Goal: Information Seeking & Learning: Learn about a topic

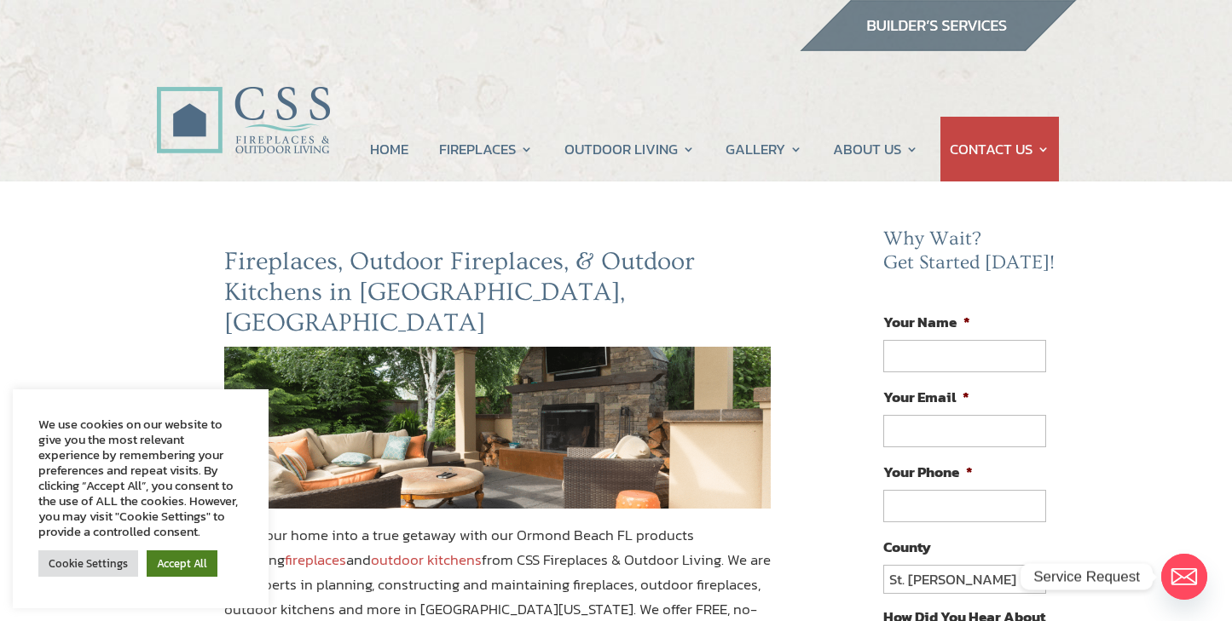
click at [159, 568] on link "Accept All" at bounding box center [182, 564] width 71 height 26
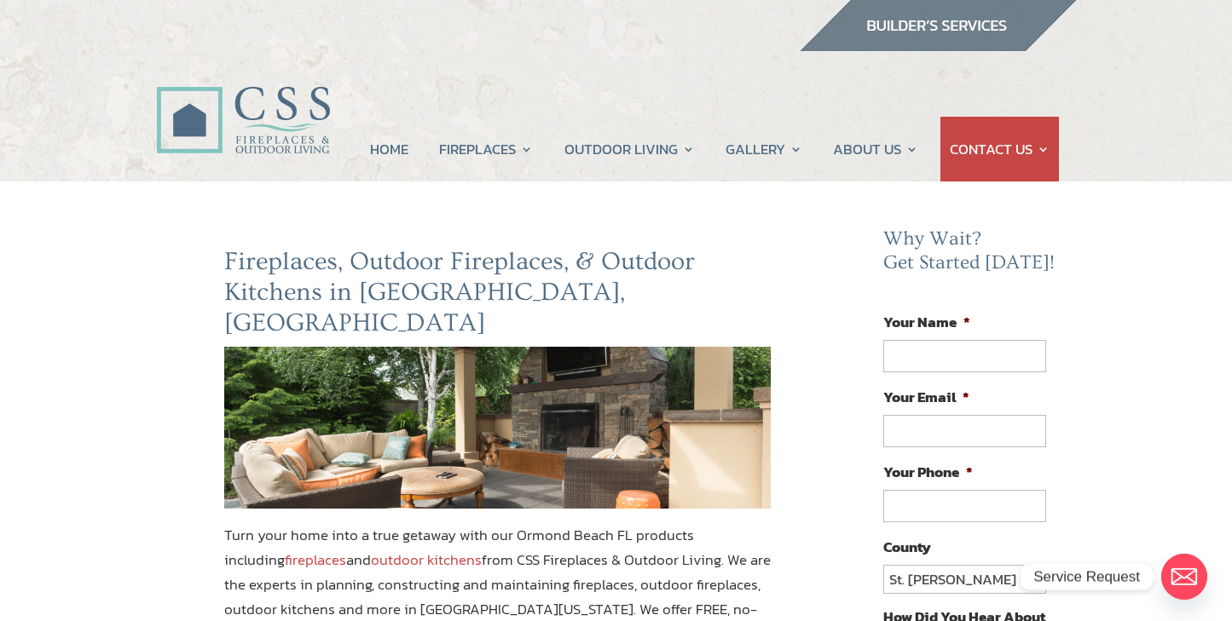
click at [285, 549] on link "fireplaces" at bounding box center [315, 560] width 61 height 22
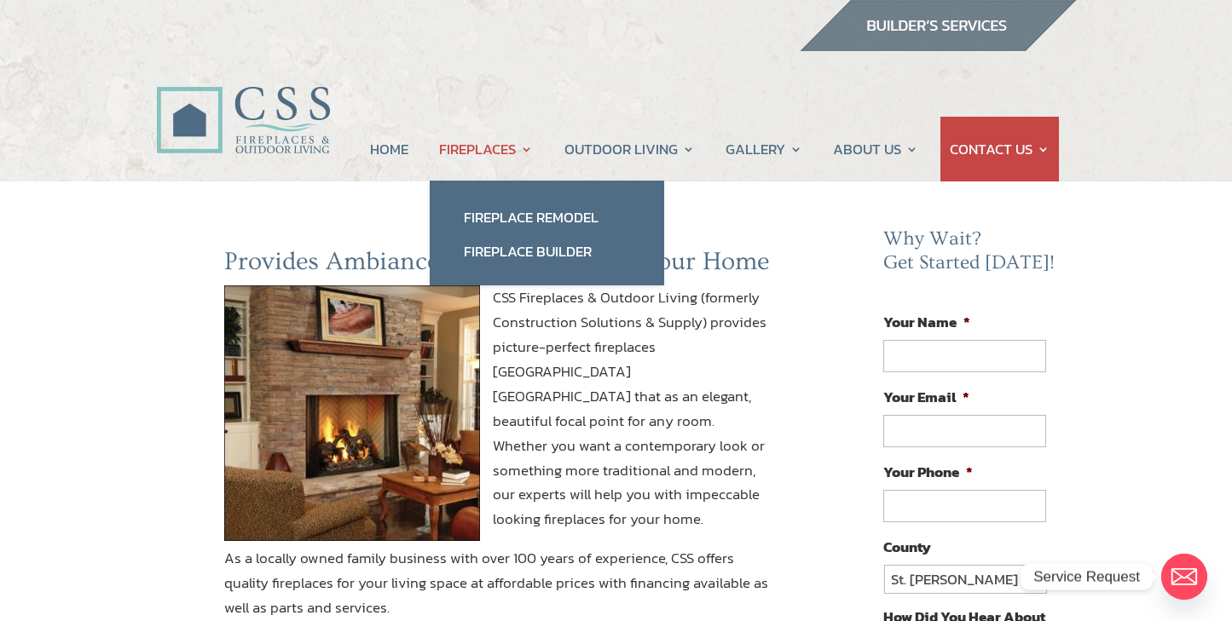
click at [486, 145] on link "FIREPLACES" at bounding box center [486, 149] width 94 height 65
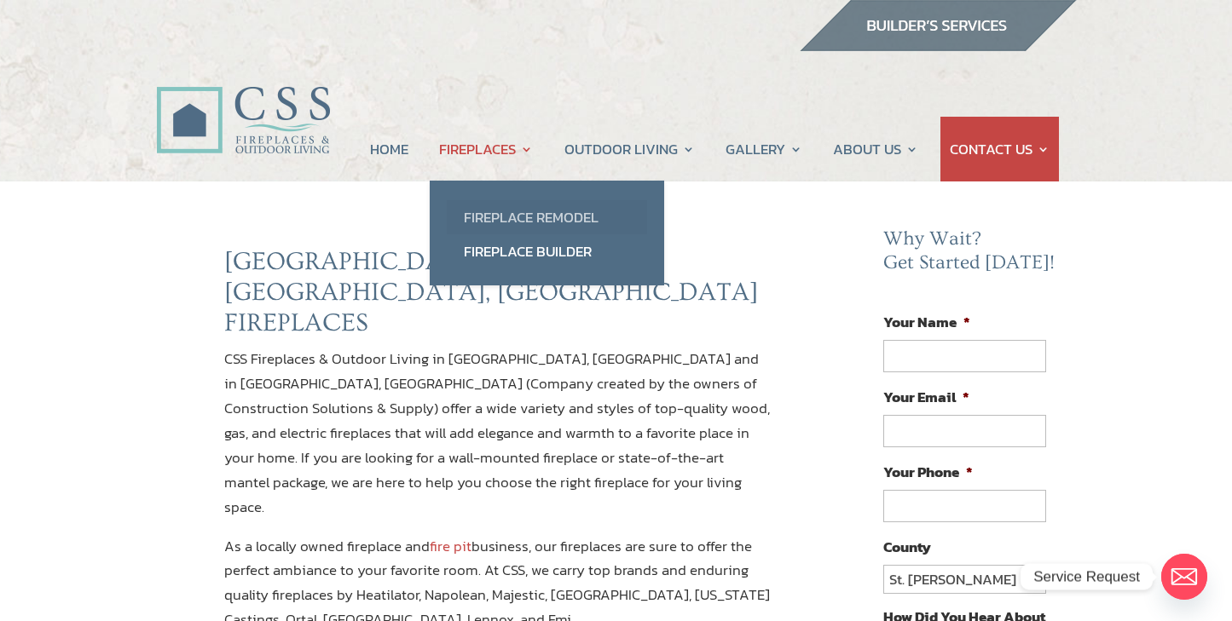
click at [491, 222] on link "Fireplace Remodel" at bounding box center [547, 217] width 200 height 34
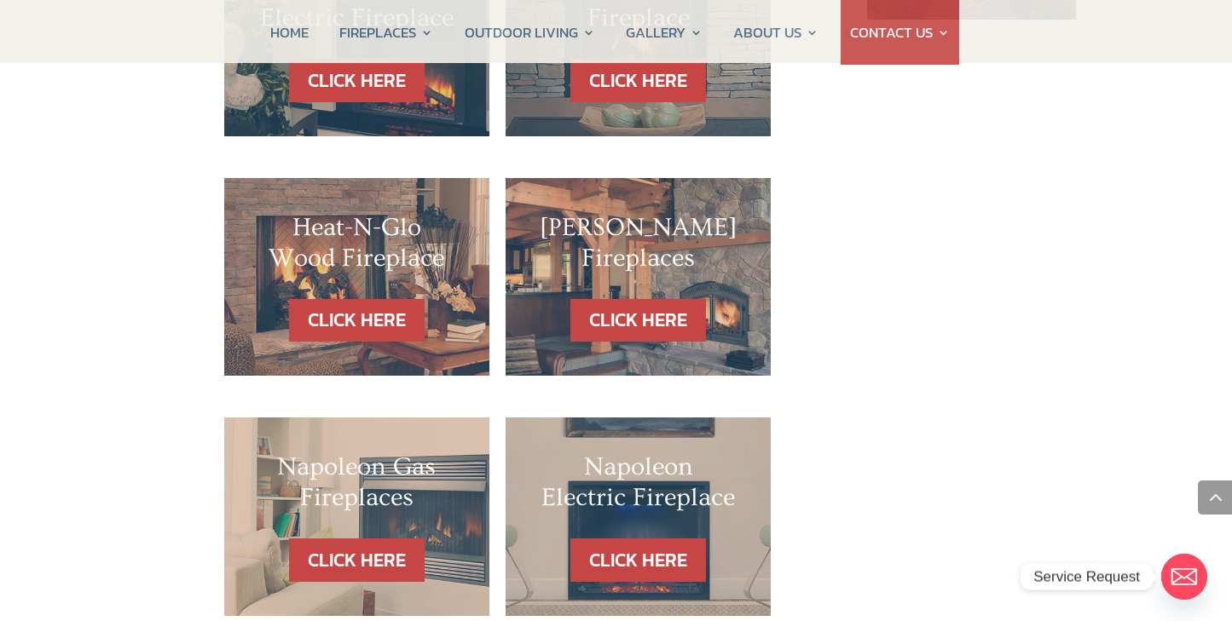
scroll to position [1467, 0]
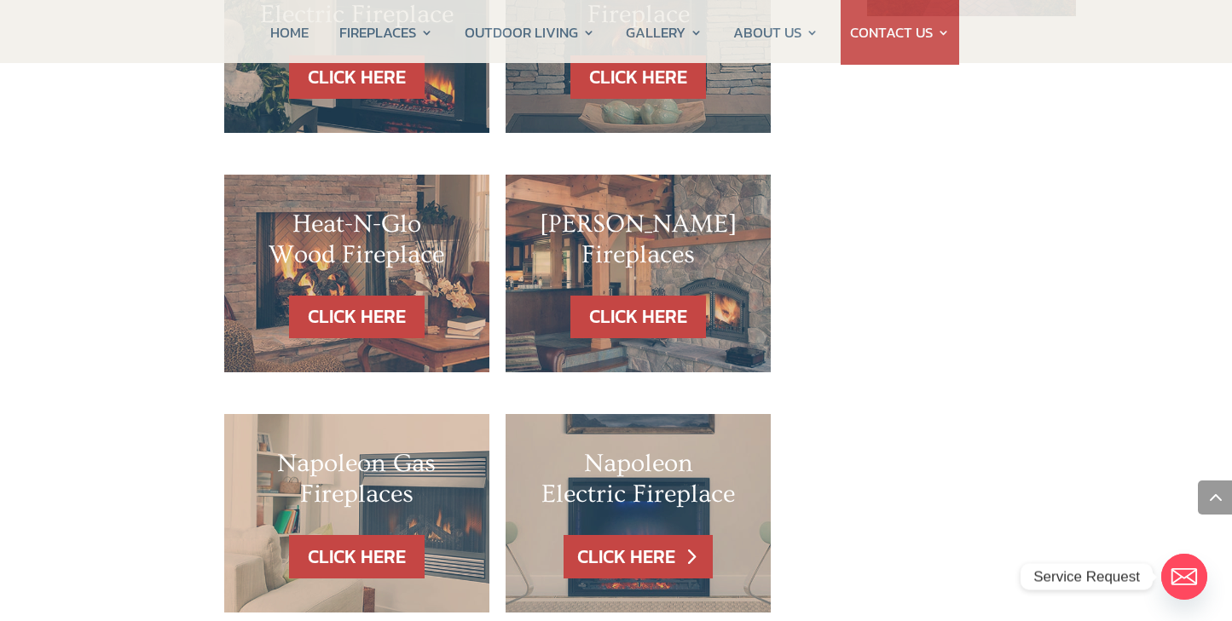
click at [600, 535] on link "CLICK HERE" at bounding box center [637, 556] width 148 height 43
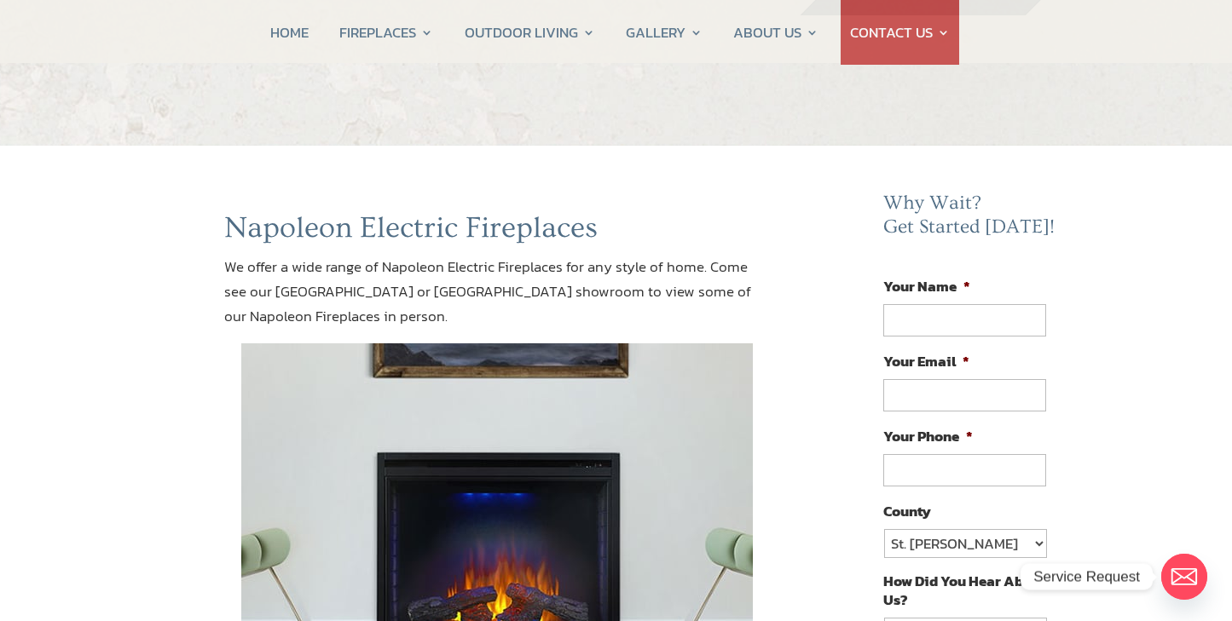
scroll to position [30, 0]
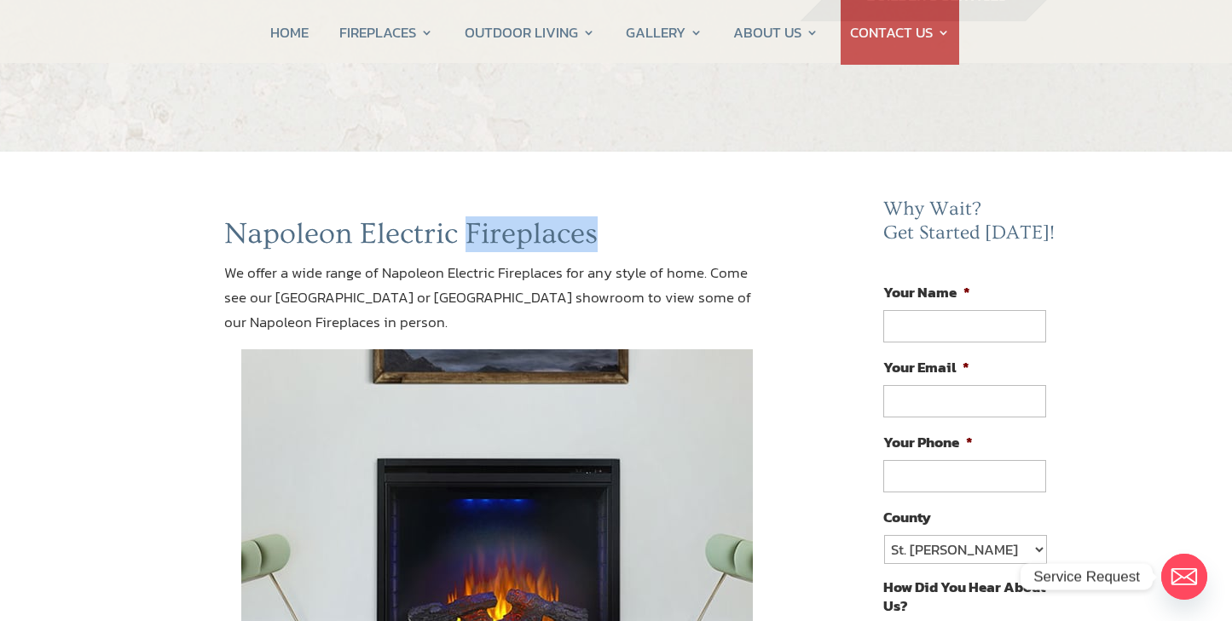
drag, startPoint x: 621, startPoint y: 228, endPoint x: 462, endPoint y: 229, distance: 159.4
click at [462, 229] on h1 "Napoleon Electric Fireplaces" at bounding box center [497, 238] width 547 height 44
click at [645, 221] on h1 "Napoleon Electric Fireplaces" at bounding box center [497, 238] width 547 height 44
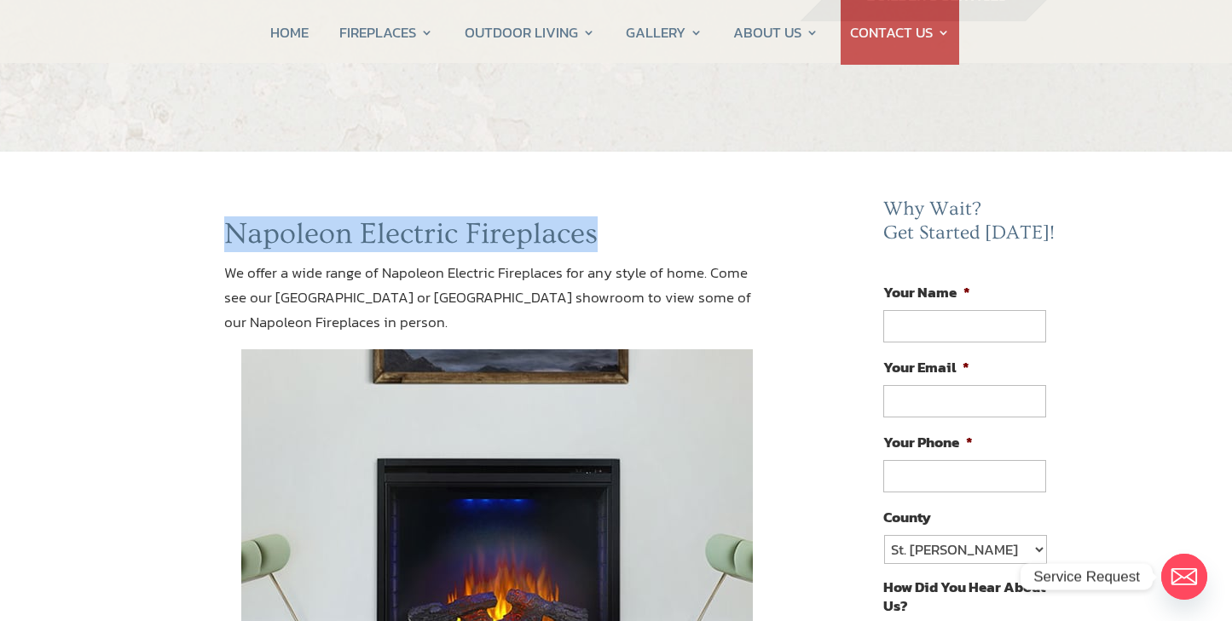
drag, startPoint x: 627, startPoint y: 235, endPoint x: 162, endPoint y: 240, distance: 465.4
click at [162, 240] on div "Napoleon Electric Fireplaces We offer a wide range of Napoleon Electric Firepla…" at bounding box center [498, 485] width 684 height 539
copy h1 "Napoleon Electric Fireplaces"
